Goal: Communication & Community: Answer question/provide support

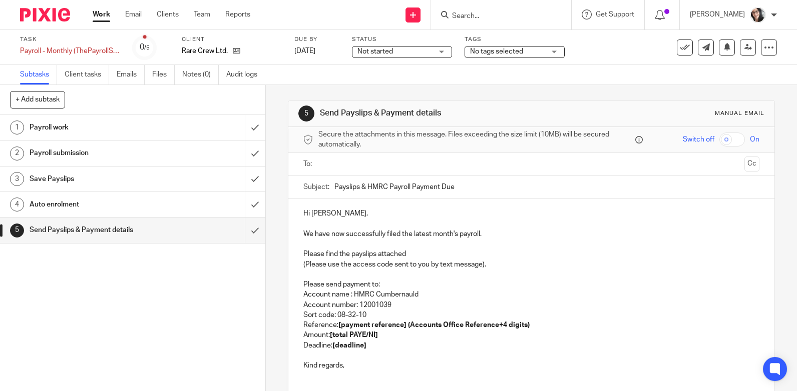
scroll to position [87, 0]
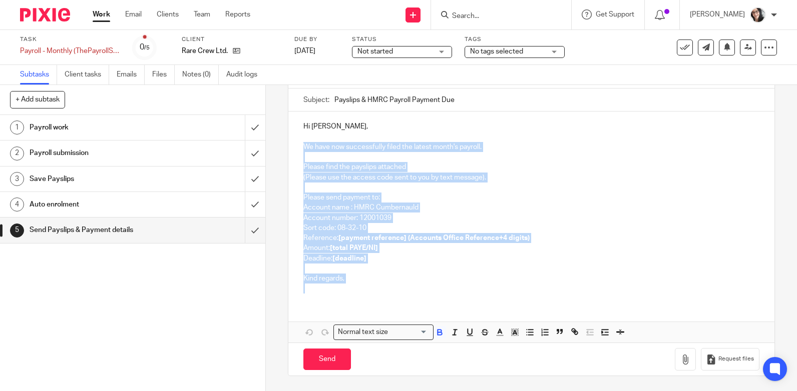
drag, startPoint x: 352, startPoint y: 285, endPoint x: 294, endPoint y: 150, distance: 147.7
click at [294, 150] on div "Hi [PERSON_NAME], We have now successfully filed the latest month's payroll. Pl…" at bounding box center [531, 207] width 486 height 190
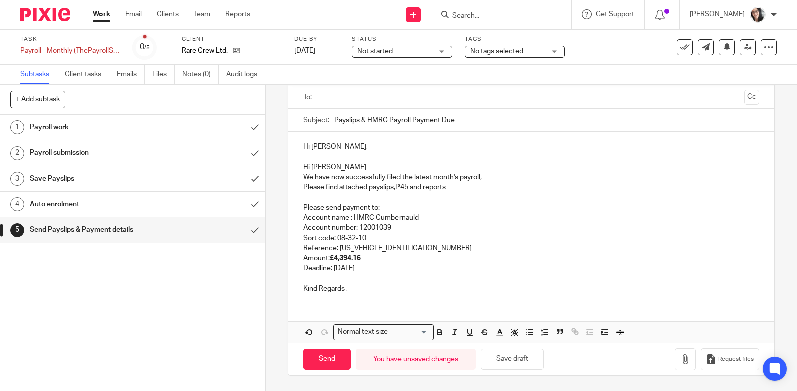
scroll to position [67, 0]
drag, startPoint x: 334, startPoint y: 167, endPoint x: 298, endPoint y: 165, distance: 35.6
click at [298, 165] on div "Hi [PERSON_NAME], Hi [PERSON_NAME] We have now successfully filed the latest mo…" at bounding box center [531, 217] width 486 height 170
click at [408, 249] on p "Reference: [US_VEHICLE_IDENTIFICATION_NUMBER]" at bounding box center [531, 249] width 456 height 10
click at [369, 270] on p "Deadline: [DATE]" at bounding box center [531, 269] width 456 height 10
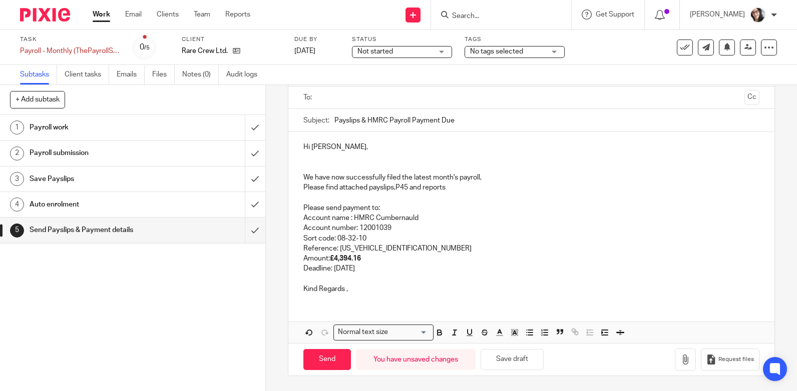
click at [369, 270] on p "Deadline: 20th September 2025" at bounding box center [531, 269] width 456 height 10
copy p "September"
click at [478, 120] on input "Payslips & HMRC Payroll Payment Due" at bounding box center [546, 120] width 425 height 23
click at [334, 120] on input "Payslips & HMRC Payroll Payment Due" at bounding box center [546, 120] width 425 height 23
click at [330, 118] on div "Subject: Payslips & HMRC Payroll Payment Due" at bounding box center [531, 120] width 456 height 23
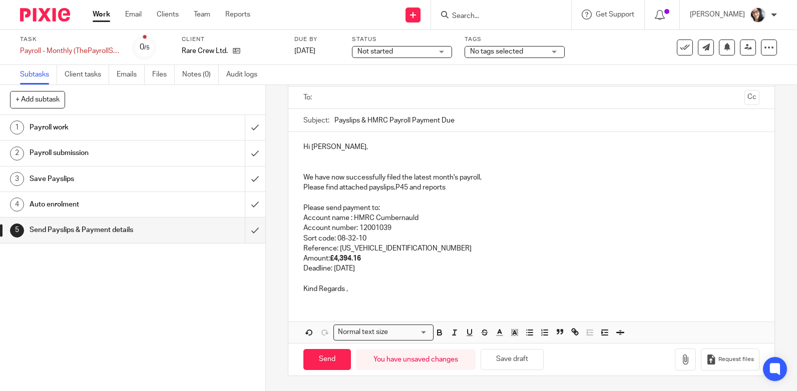
drag, startPoint x: 331, startPoint y: 121, endPoint x: 337, endPoint y: 133, distance: 13.4
click at [334, 122] on input "Payslips & HMRC Payroll Payment Due" at bounding box center [546, 120] width 425 height 23
paste input "September"
type input "September Payslips & HMRC Payroll Payment Due"
drag, startPoint x: 451, startPoint y: 186, endPoint x: 295, endPoint y: 192, distance: 156.3
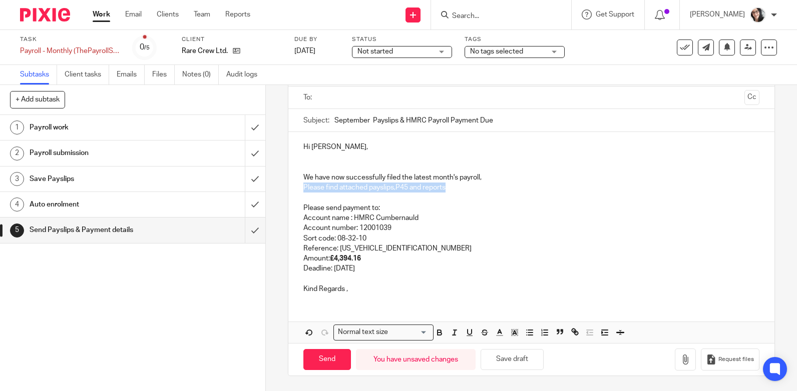
click at [295, 192] on div "Hi Ingrid, We have now successfully filed the latest month's payroll, Please fi…" at bounding box center [531, 217] width 486 height 170
drag, startPoint x: 27, startPoint y: 309, endPoint x: 92, endPoint y: 296, distance: 66.8
click at [27, 309] on div "1 Payroll work 2 Payroll submission 3 Save Payslips 4 Auto enrolment 5 Send Pay…" at bounding box center [132, 253] width 265 height 276
click at [358, 258] on strong "£4,394.16" at bounding box center [345, 258] width 31 height 7
drag, startPoint x: 362, startPoint y: 261, endPoint x: 333, endPoint y: 260, distance: 28.6
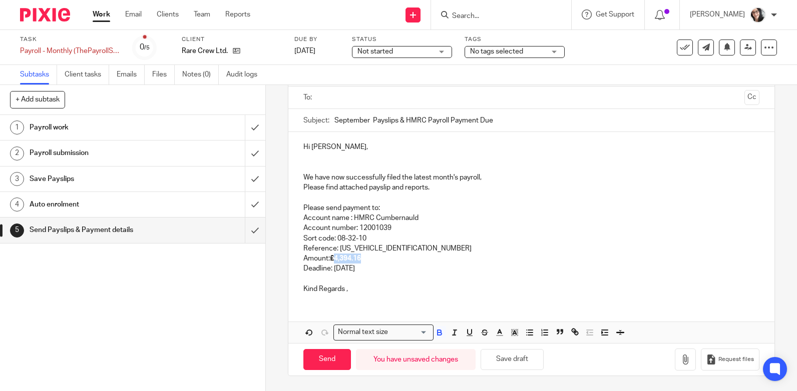
click at [333, 260] on p "Amount: £4,394.16" at bounding box center [531, 259] width 456 height 10
click at [333, 261] on p "Amount: £ £294.36" at bounding box center [531, 259] width 456 height 10
drag, startPoint x: 355, startPoint y: 261, endPoint x: 330, endPoint y: 261, distance: 24.5
click at [330, 261] on p "Amount: £294.36" at bounding box center [531, 259] width 456 height 10
click at [416, 272] on p "Deadline: 20th September 2025" at bounding box center [531, 269] width 456 height 10
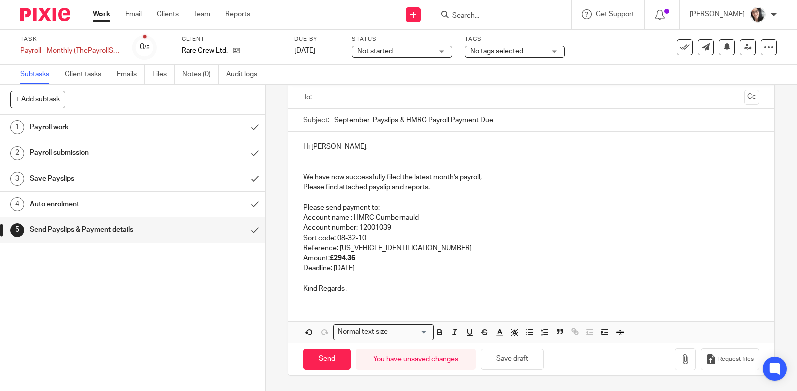
click at [373, 267] on p "Deadline: 20th September 2025" at bounding box center [531, 269] width 456 height 10
click at [680, 362] on icon "button" at bounding box center [685, 360] width 10 height 10
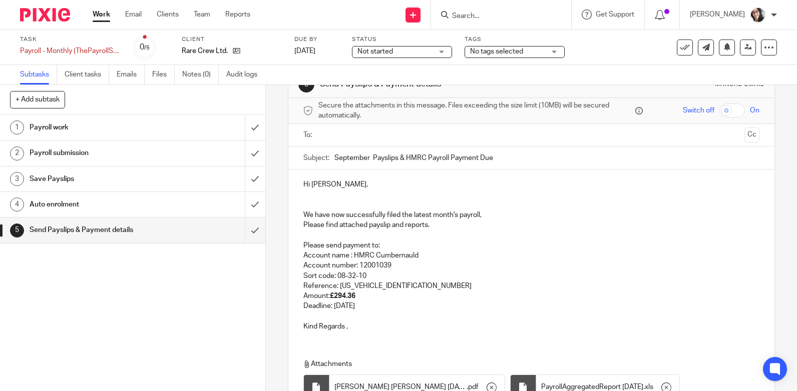
scroll to position [0, 0]
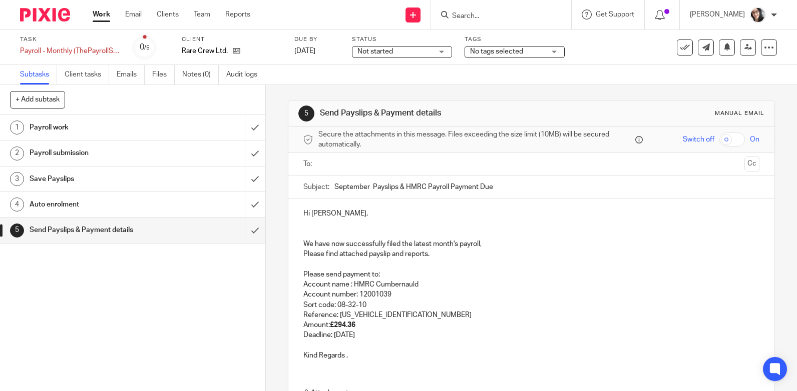
click at [413, 164] on input "text" at bounding box center [531, 165] width 418 height 12
click at [360, 223] on p at bounding box center [531, 226] width 456 height 10
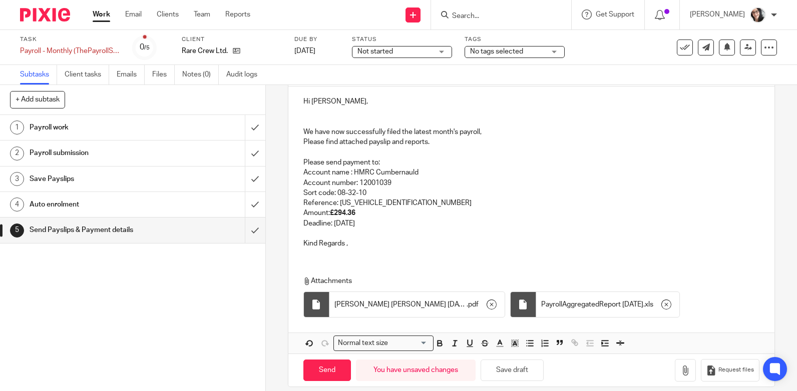
scroll to position [126, 0]
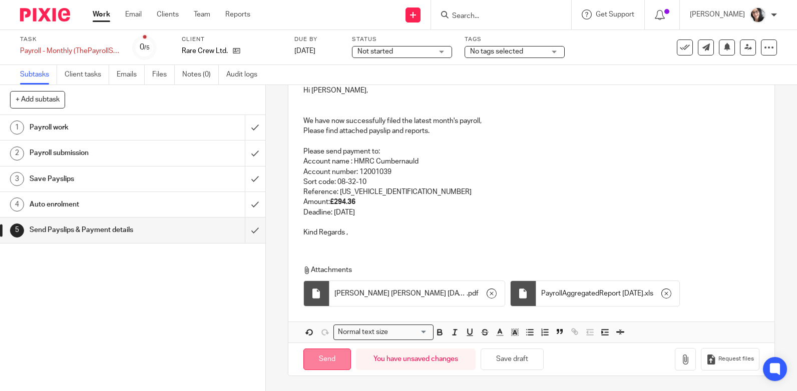
click at [332, 360] on input "Send" at bounding box center [327, 360] width 48 height 22
type input "Sent"
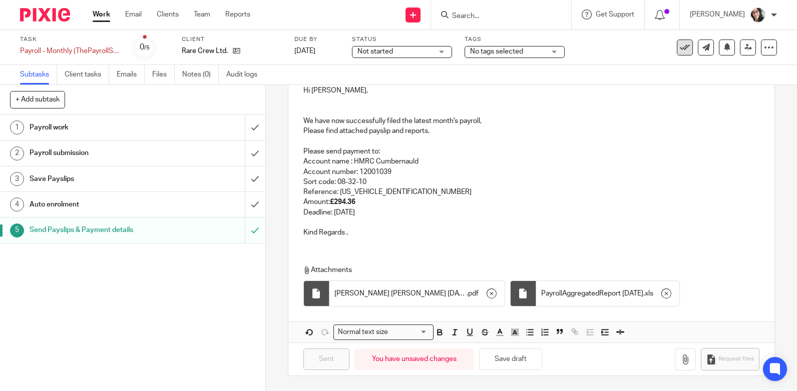
click at [680, 51] on icon at bounding box center [685, 48] width 10 height 10
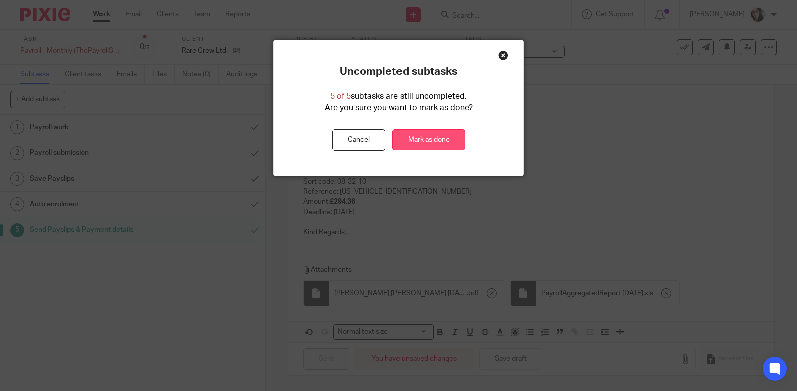
click at [437, 138] on link "Mark as done" at bounding box center [428, 141] width 73 height 22
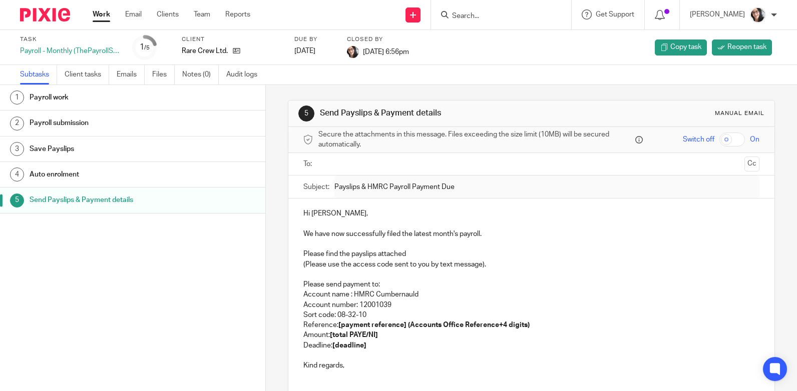
click at [106, 17] on link "Work" at bounding box center [102, 15] width 18 height 10
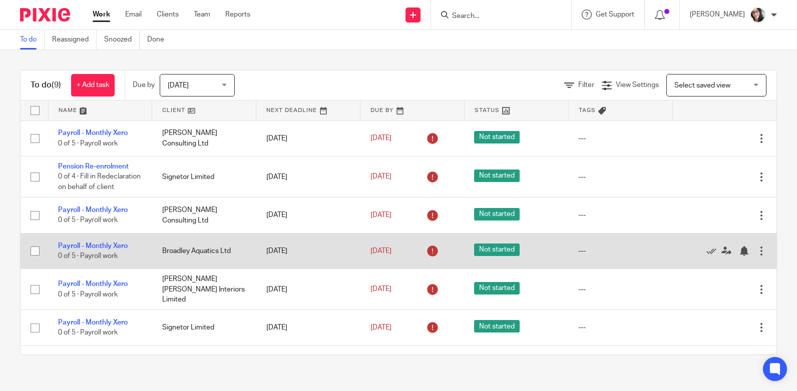
scroll to position [103, 0]
